Goal: Task Accomplishment & Management: Use online tool/utility

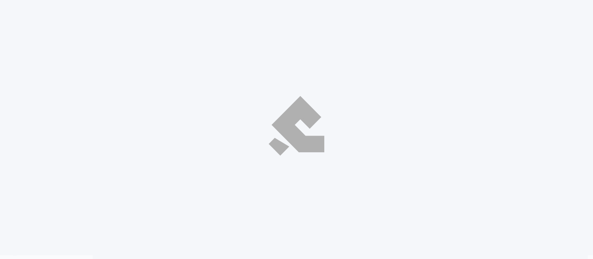
select select "ar"
